Goal: Task Accomplishment & Management: Manage account settings

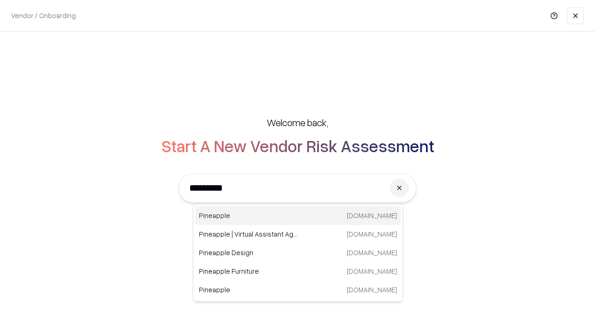
click at [298, 216] on div "Pineapple pineappleenergy.com" at bounding box center [297, 216] width 205 height 19
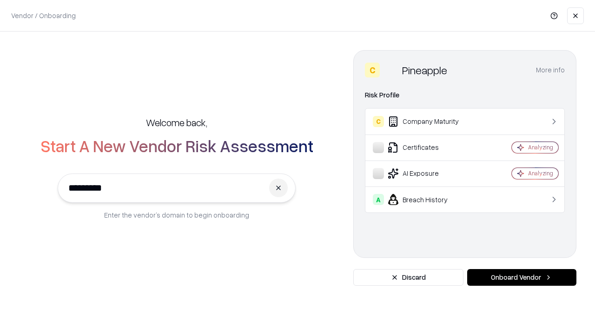
type input "*********"
click at [521, 278] on button "Onboard Vendor" at bounding box center [521, 277] width 109 height 17
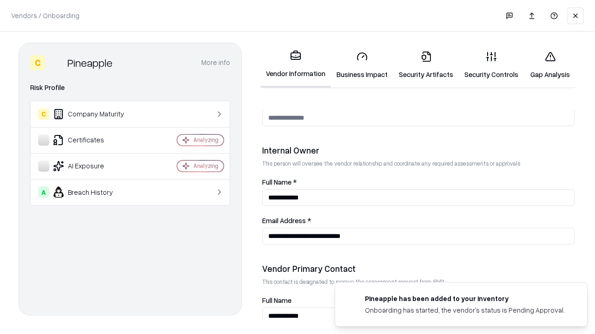
scroll to position [481, 0]
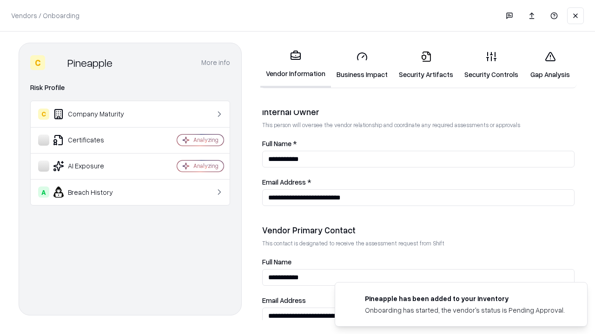
click at [362, 65] on link "Business Impact" at bounding box center [362, 65] width 62 height 43
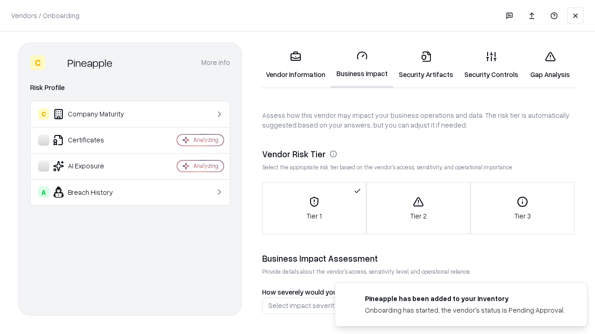
click at [425, 65] on link "Security Artifacts" at bounding box center [425, 65] width 65 height 43
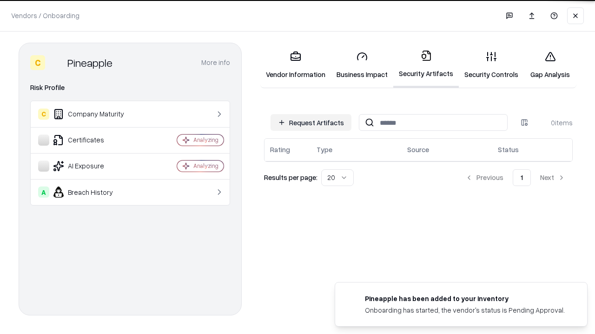
click at [311, 123] on button "Request Artifacts" at bounding box center [310, 122] width 81 height 17
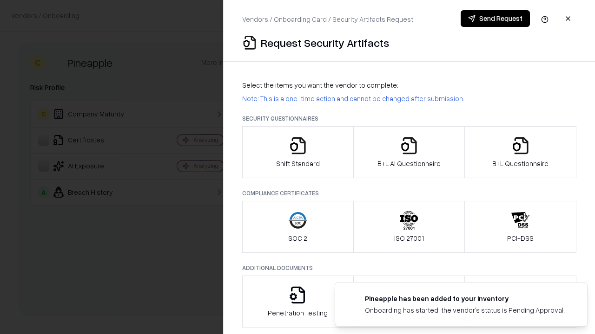
click at [297, 152] on icon "button" at bounding box center [297, 146] width 19 height 19
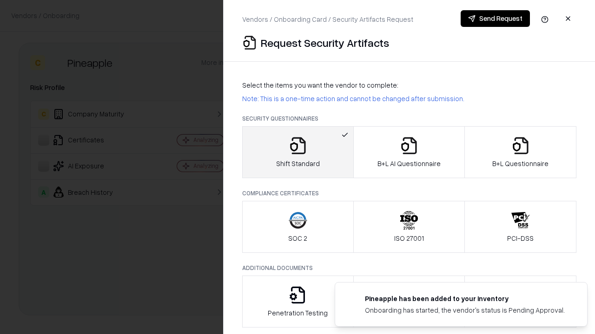
click at [495, 19] on button "Send Request" at bounding box center [494, 18] width 69 height 17
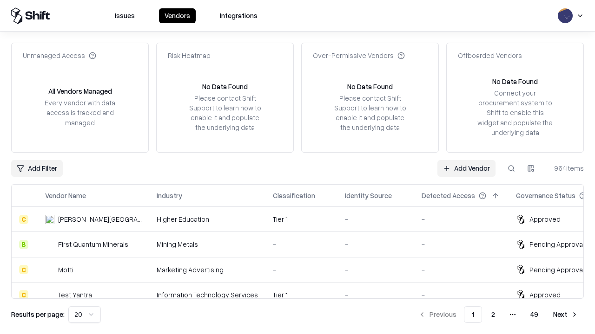
click at [511, 168] on button at bounding box center [511, 168] width 17 height 17
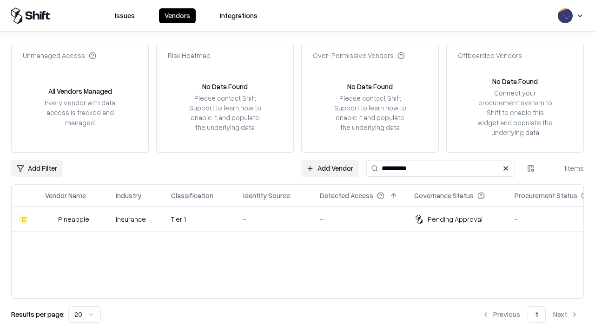
type input "*********"
click at [303, 219] on div "-" at bounding box center [274, 220] width 62 height 10
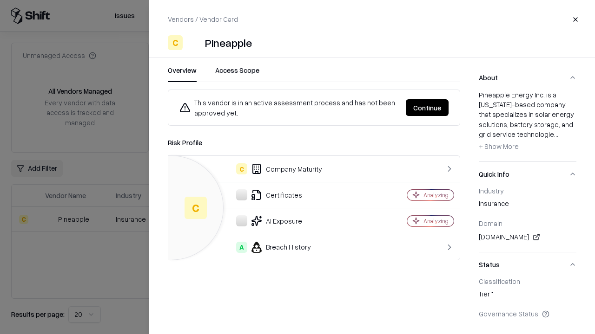
click at [427, 108] on button "Continue" at bounding box center [426, 107] width 43 height 17
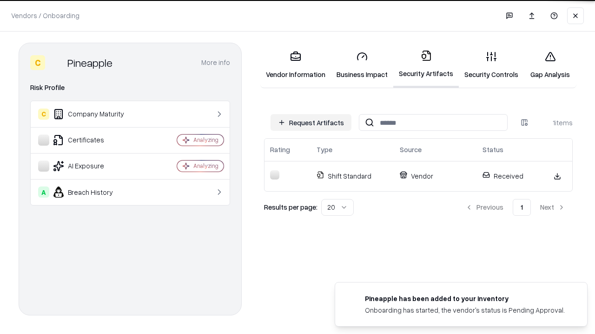
click at [549, 65] on link "Gap Analysis" at bounding box center [549, 65] width 52 height 43
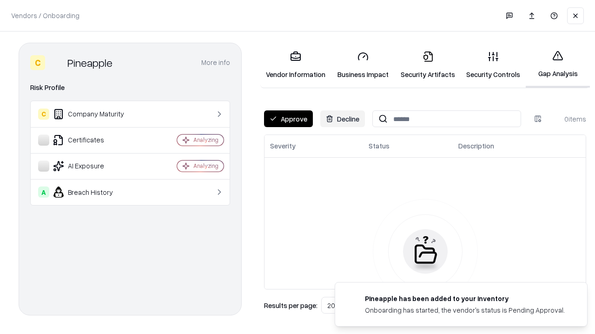
click at [288, 119] on button "Approve" at bounding box center [288, 119] width 49 height 17
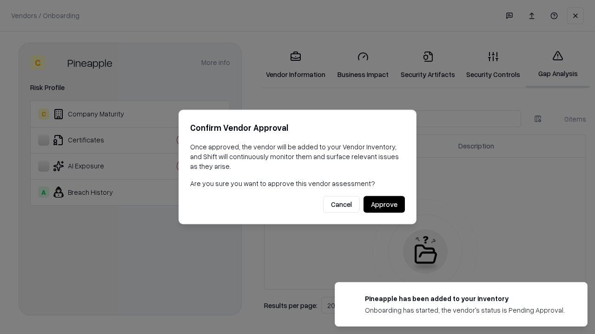
click at [384, 204] on button "Approve" at bounding box center [383, 204] width 41 height 17
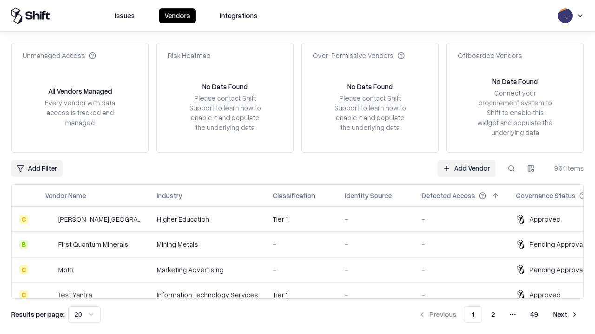
type input "*********"
click at [466, 168] on link "Add Vendor" at bounding box center [466, 168] width 58 height 17
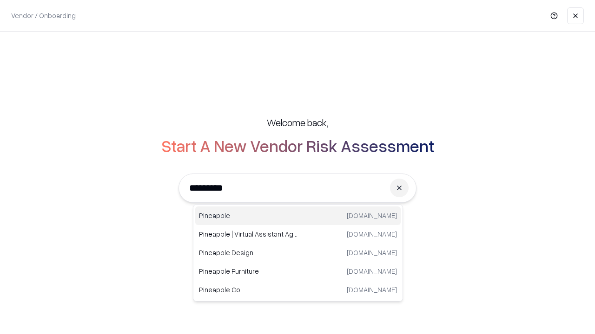
click at [298, 216] on div "Pineapple [DOMAIN_NAME]" at bounding box center [297, 216] width 205 height 19
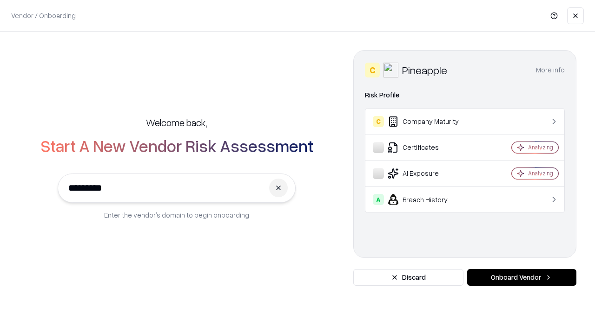
type input "*********"
click at [521, 278] on button "Onboard Vendor" at bounding box center [521, 277] width 109 height 17
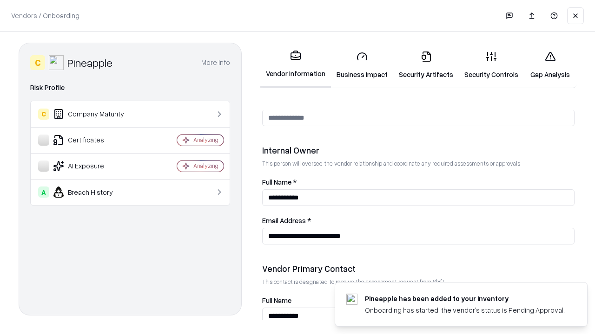
scroll to position [481, 0]
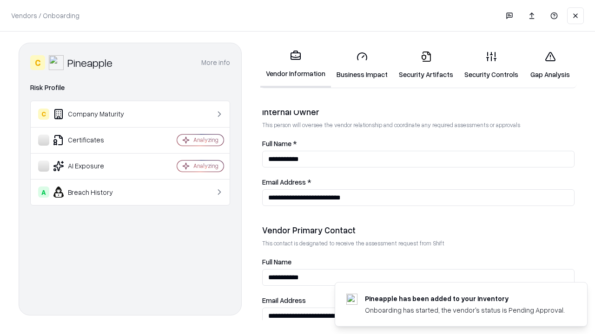
click at [549, 65] on link "Gap Analysis" at bounding box center [549, 65] width 52 height 43
